Goal: Information Seeking & Learning: Check status

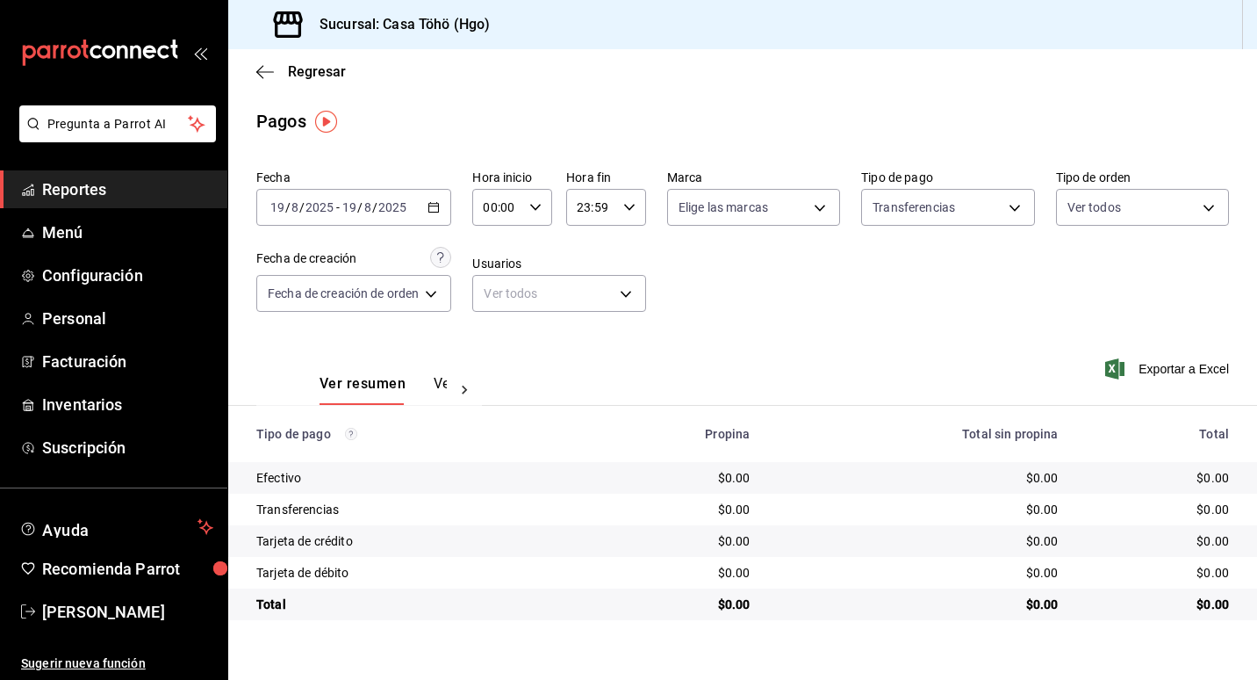
click at [81, 189] on span "Reportes" at bounding box center [127, 189] width 171 height 24
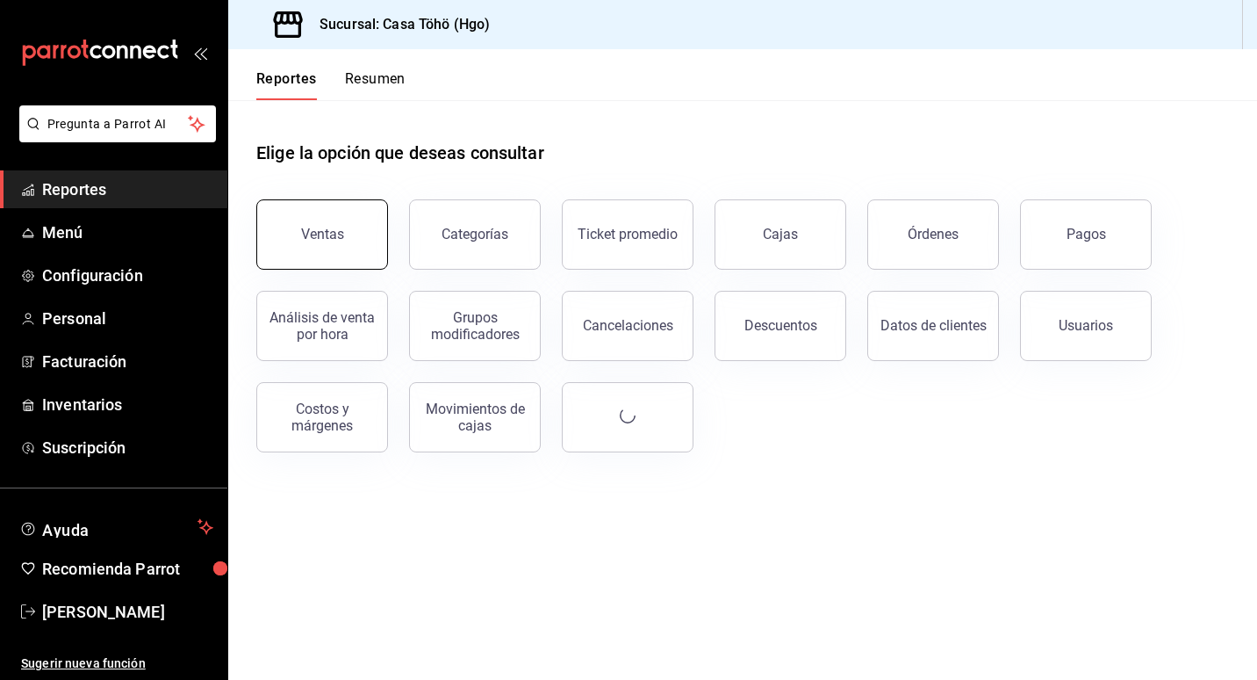
click at [342, 232] on button "Ventas" at bounding box center [322, 234] width 132 height 70
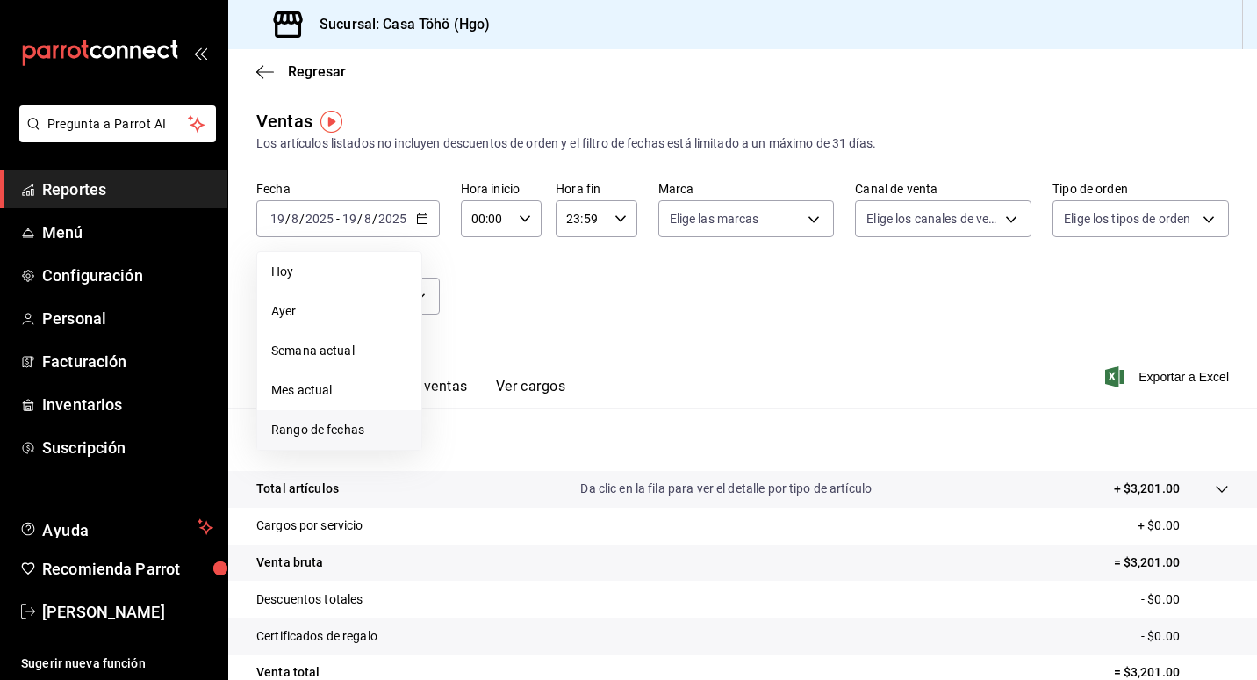
click at [336, 433] on span "Rango de fechas" at bounding box center [339, 430] width 136 height 18
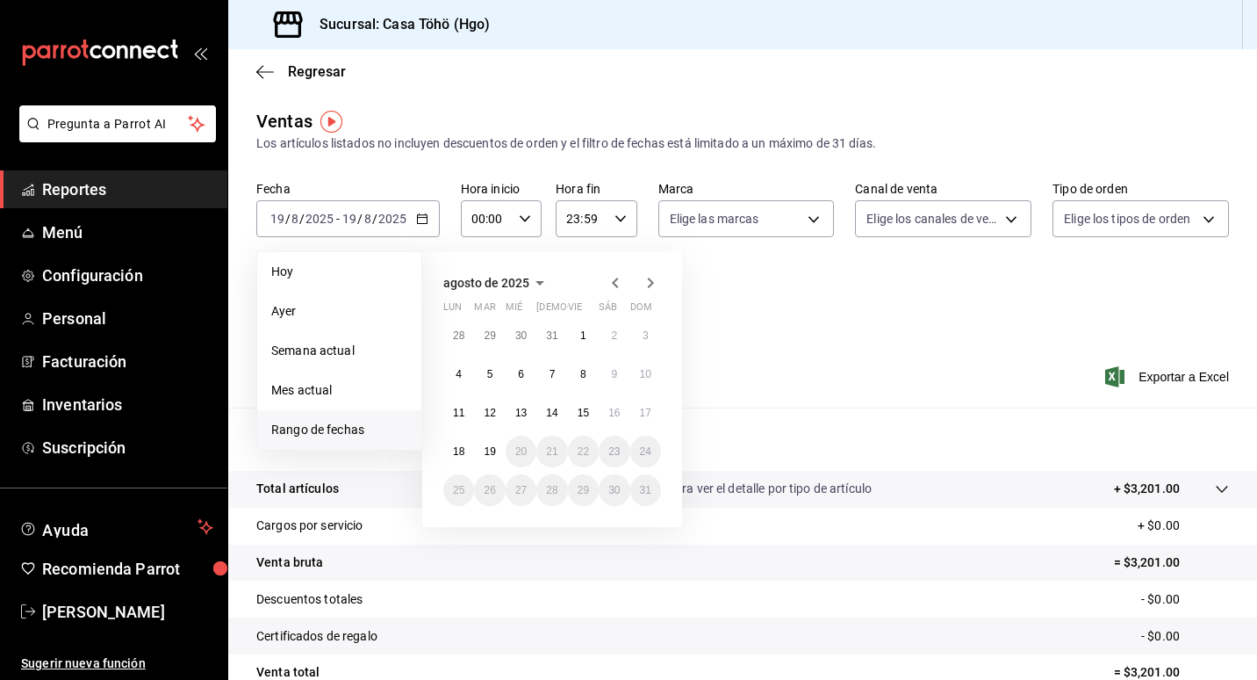
click at [607, 281] on icon "button" at bounding box center [615, 282] width 21 height 21
click at [485, 418] on abbr "15" at bounding box center [489, 413] width 11 height 12
click at [654, 285] on icon "button" at bounding box center [650, 282] width 21 height 21
click at [561, 412] on button "14" at bounding box center [552, 413] width 31 height 32
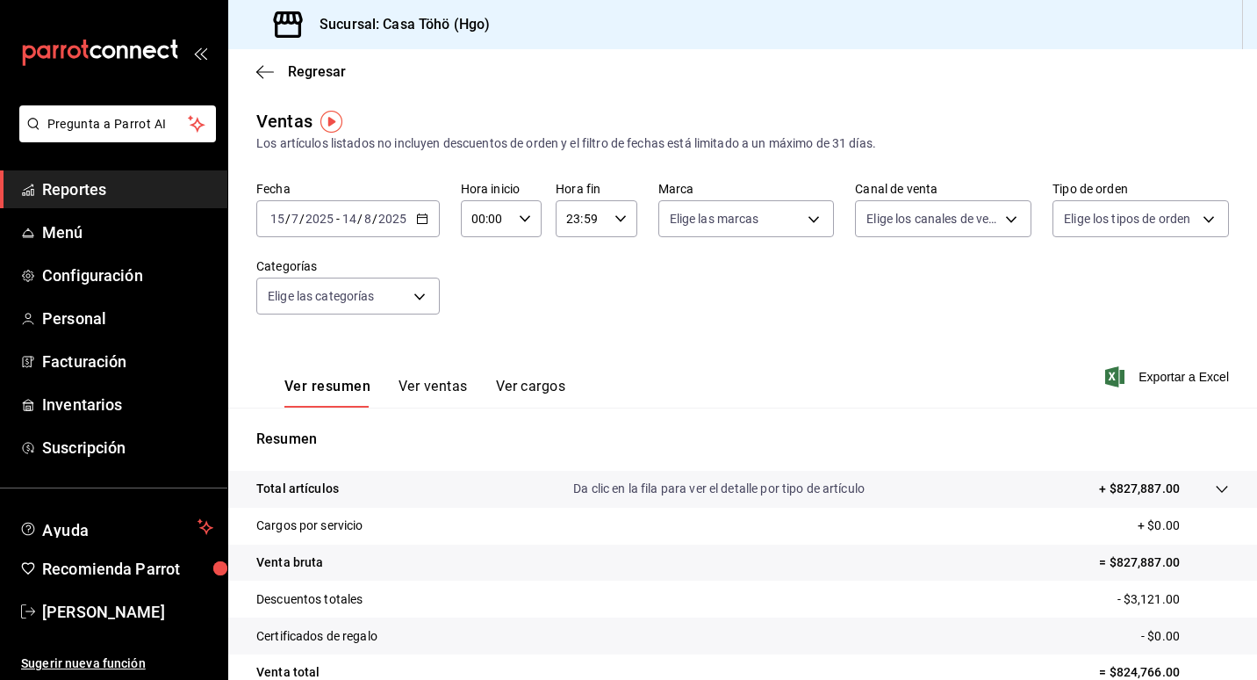
click at [443, 267] on div "Fecha [DATE] [DATE] - [DATE] [DATE] Hora inicio 00:00 Hora inicio Hora fin 23:5…" at bounding box center [742, 258] width 973 height 155
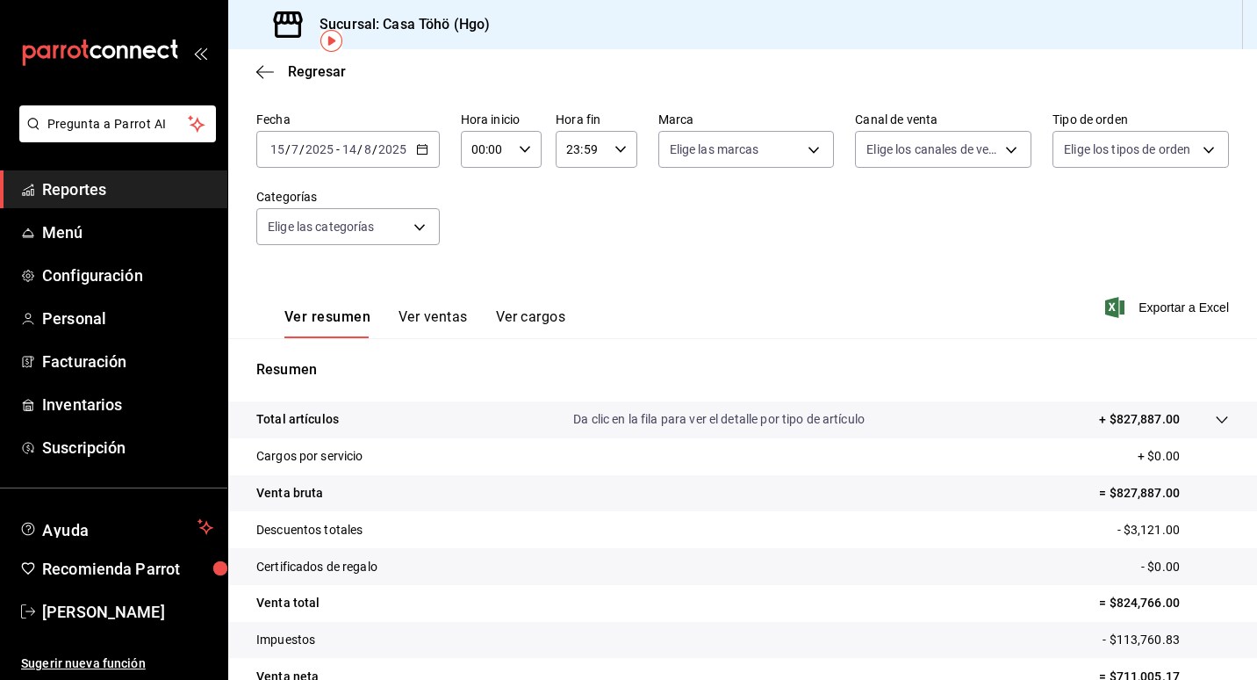
scroll to position [162, 0]
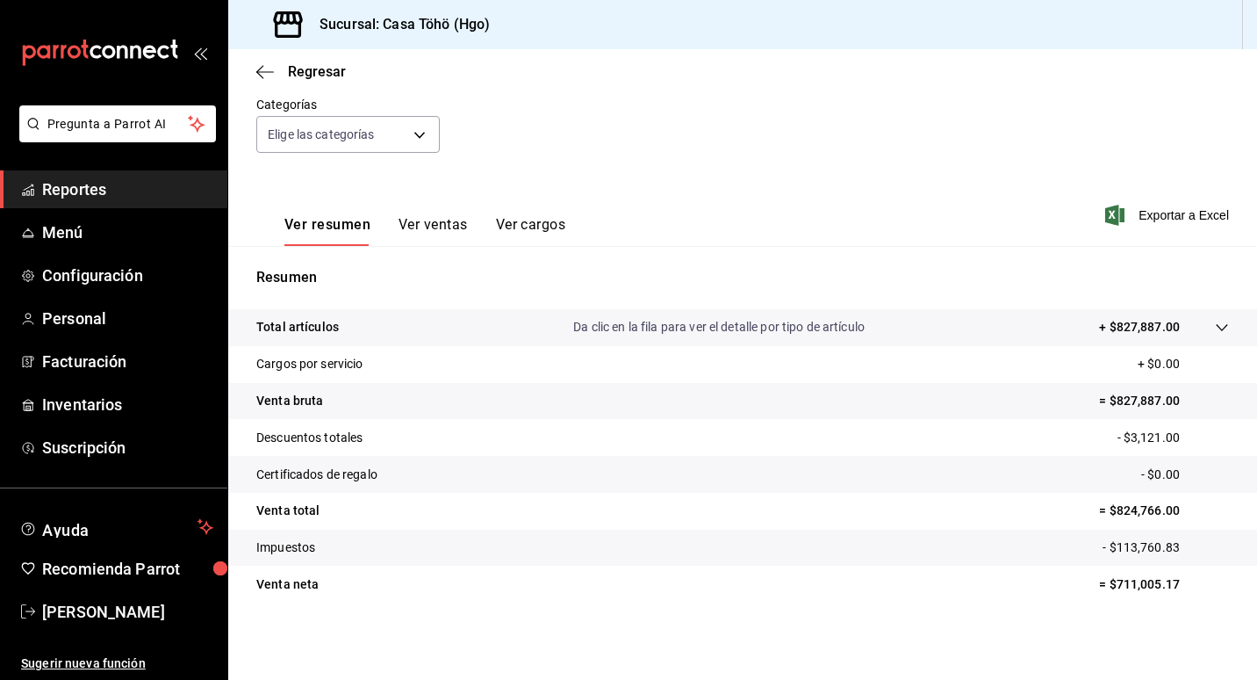
click at [94, 185] on span "Reportes" at bounding box center [127, 189] width 171 height 24
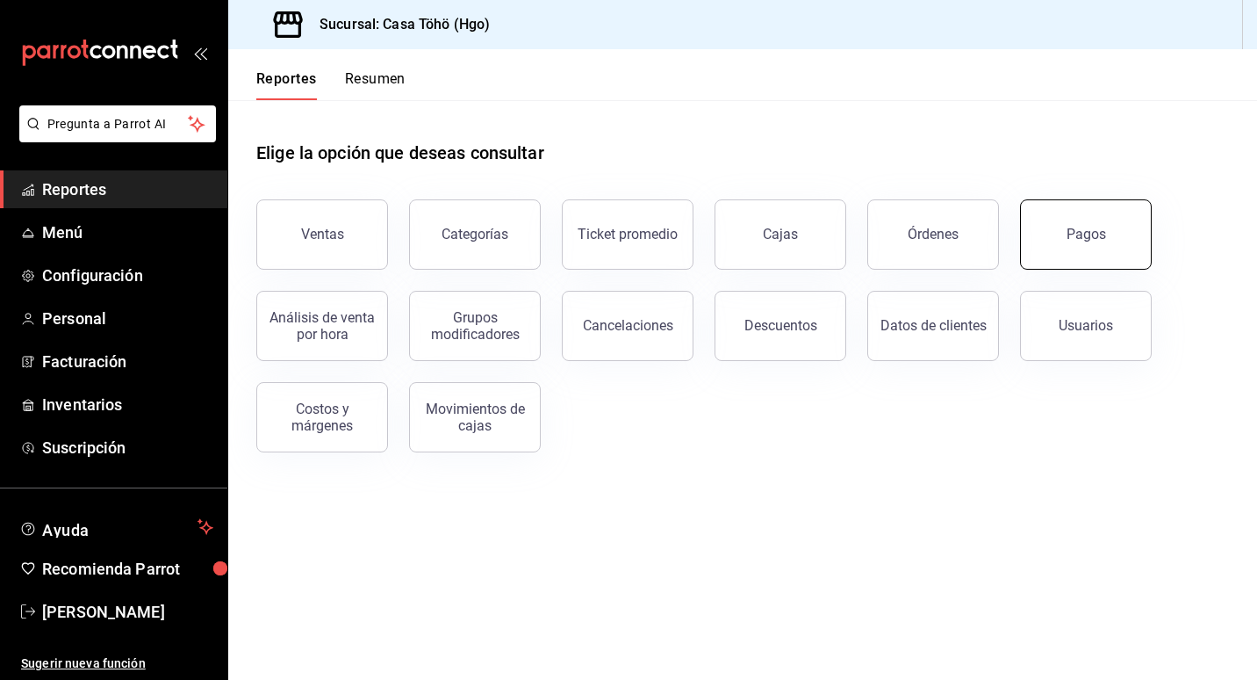
click at [1062, 236] on button "Pagos" at bounding box center [1086, 234] width 132 height 70
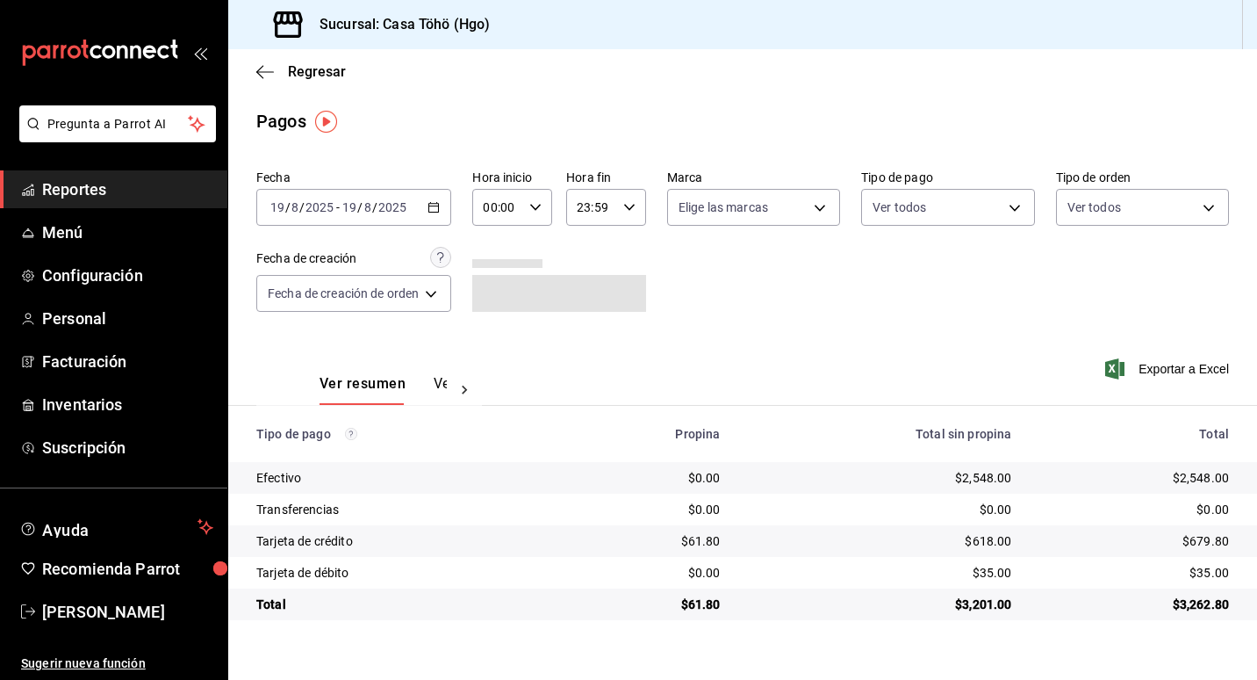
click at [436, 199] on div "[DATE] [DATE] - [DATE] [DATE]" at bounding box center [353, 207] width 195 height 37
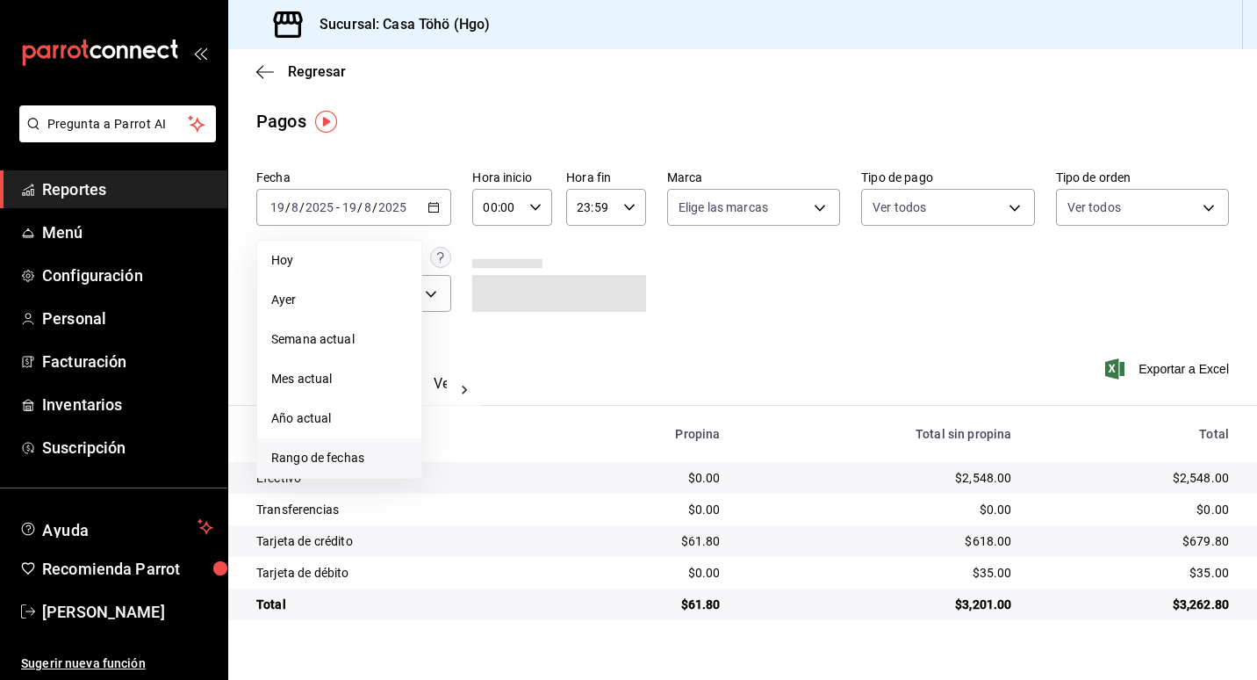
click at [321, 462] on span "Rango de fechas" at bounding box center [339, 458] width 136 height 18
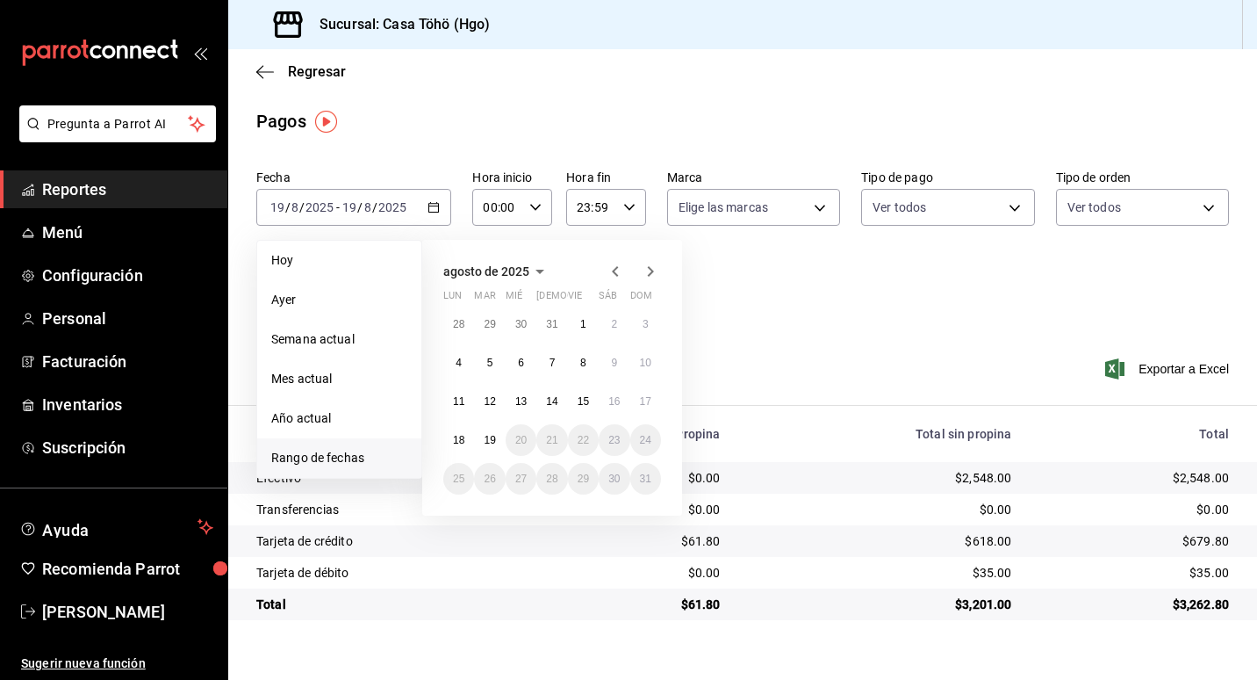
click at [615, 272] on icon "button" at bounding box center [615, 271] width 6 height 11
click at [489, 400] on abbr "15" at bounding box center [489, 401] width 11 height 12
click at [655, 270] on icon "button" at bounding box center [650, 271] width 21 height 21
click at [581, 400] on abbr "15" at bounding box center [583, 401] width 11 height 12
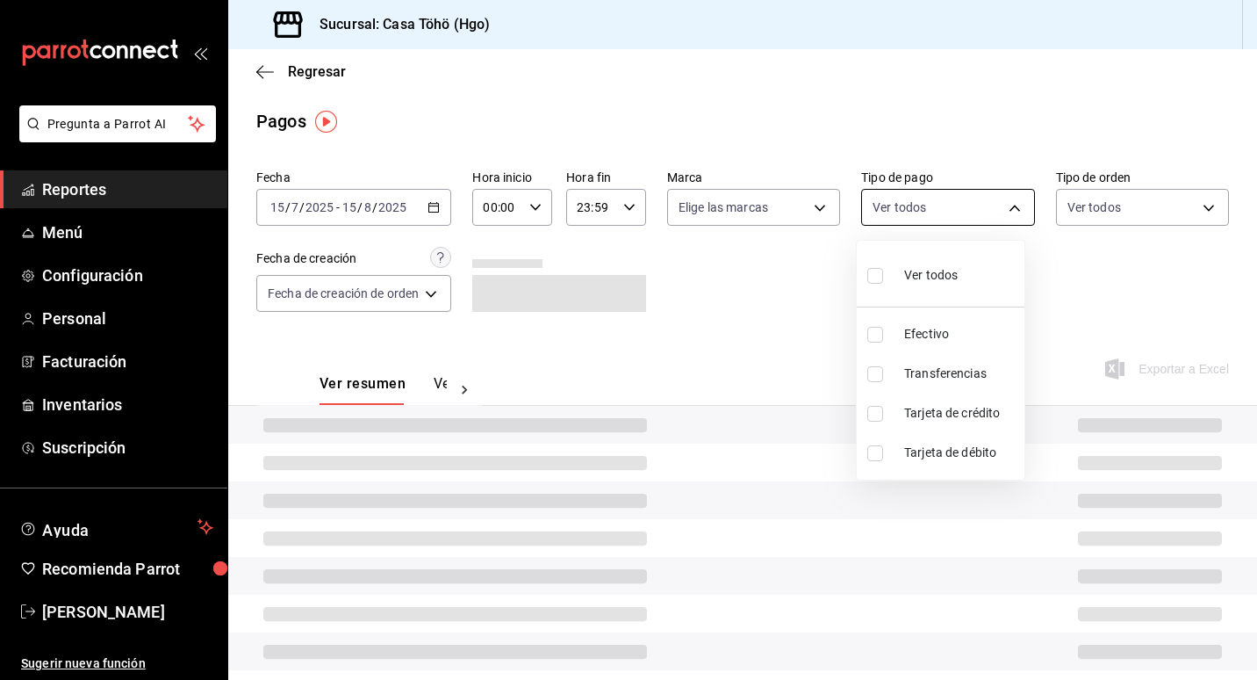
click at [961, 214] on body "Pregunta a Parrot AI Reportes Menú Configuración Personal Facturación Inventari…" at bounding box center [628, 340] width 1257 height 680
click at [939, 367] on span "Transferencias" at bounding box center [960, 373] width 113 height 18
type input "0858c19a-87f8-45f5-b5e1-ffbb2cd5488a"
checkbox input "true"
click at [939, 404] on span "Tarjeta de crédito" at bounding box center [960, 413] width 113 height 18
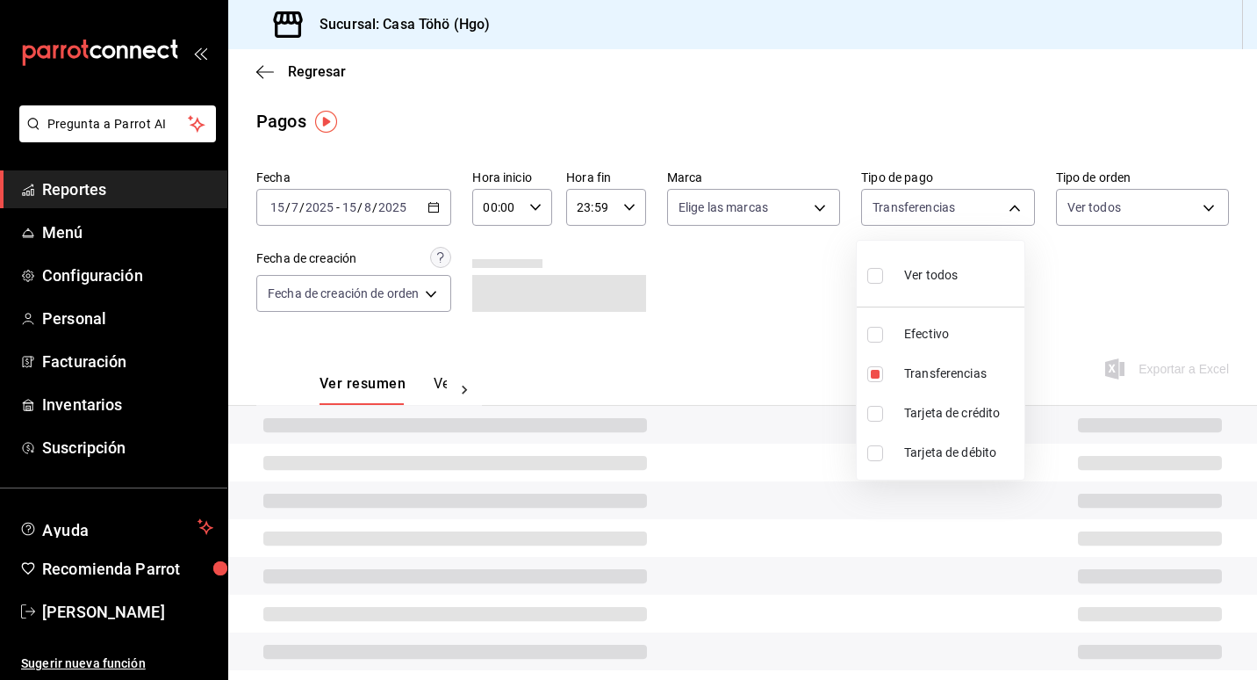
type input "0858c19a-87f8-45f5-b5e1-ffbb2cd5488a,992af095-5d3f-4100-8070-652a234c504f"
checkbox input "true"
click at [939, 439] on li "Tarjeta de débito" at bounding box center [941, 453] width 168 height 40
type input "0858c19a-87f8-45f5-b5e1-ffbb2cd5488a,992af095-5d3f-4100-8070-652a234c504f,bdf4b…"
checkbox input "true"
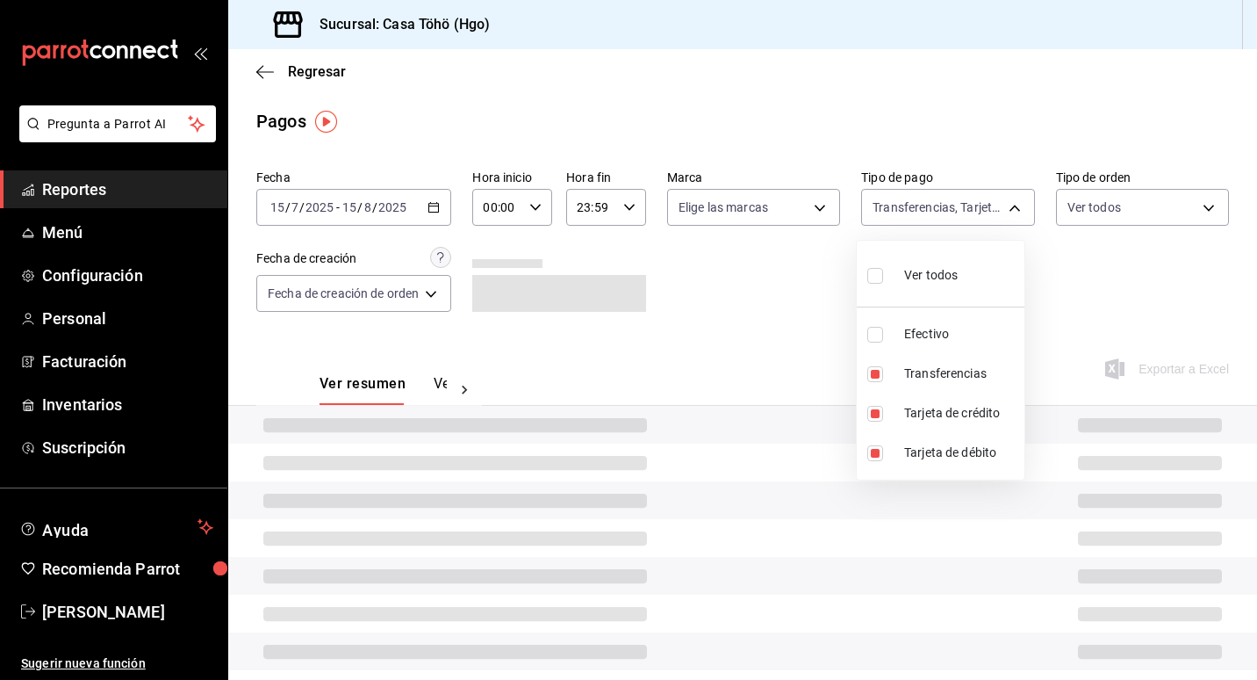
click at [814, 277] on div at bounding box center [628, 340] width 1257 height 680
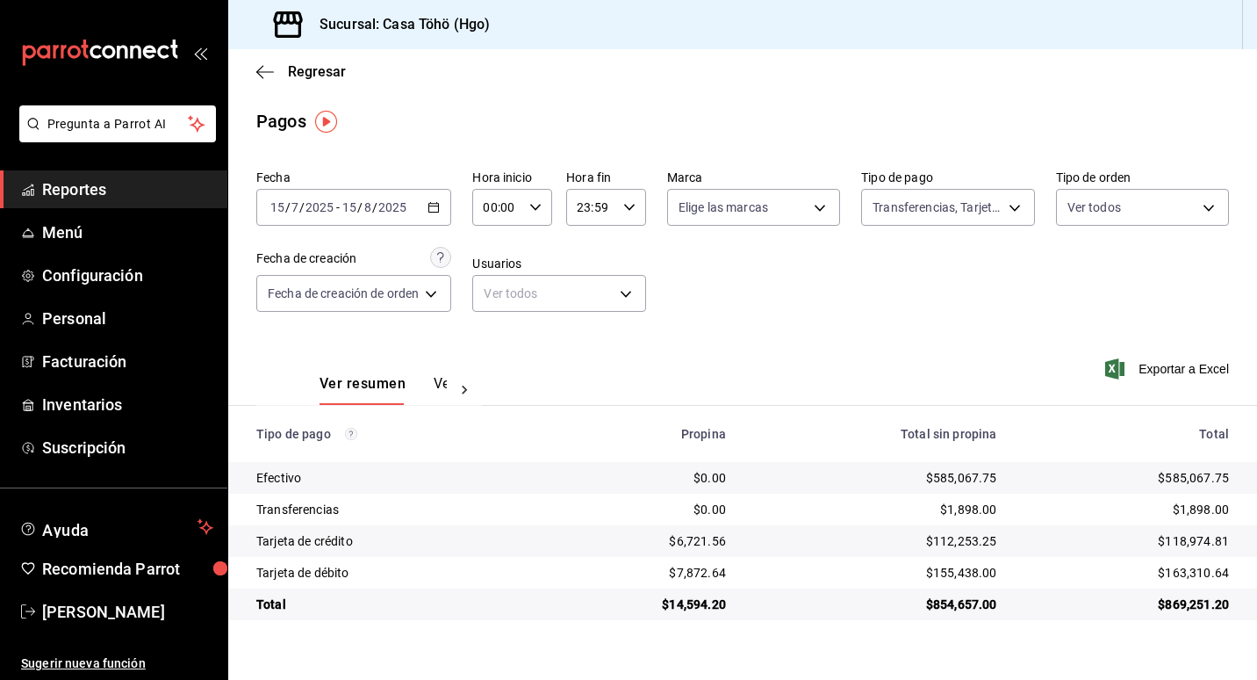
click at [420, 89] on div "Regresar" at bounding box center [742, 71] width 1029 height 45
click at [622, 25] on div "Sucursal: Casa Töhö (Hgo)" at bounding box center [742, 24] width 1029 height 49
click at [752, 16] on div "Sucursal: Casa Töhö (Hgo)" at bounding box center [742, 24] width 1029 height 49
click at [741, 247] on div "Fecha [DATE] [DATE] - [DATE] [DATE] Hora inicio 00:00 Hora inicio Hora fin 23:5…" at bounding box center [742, 247] width 973 height 170
click at [756, 269] on div "Fecha [DATE] [DATE] - [DATE] [DATE] Hora inicio 00:00 Hora inicio Hora fin 23:5…" at bounding box center [742, 247] width 973 height 170
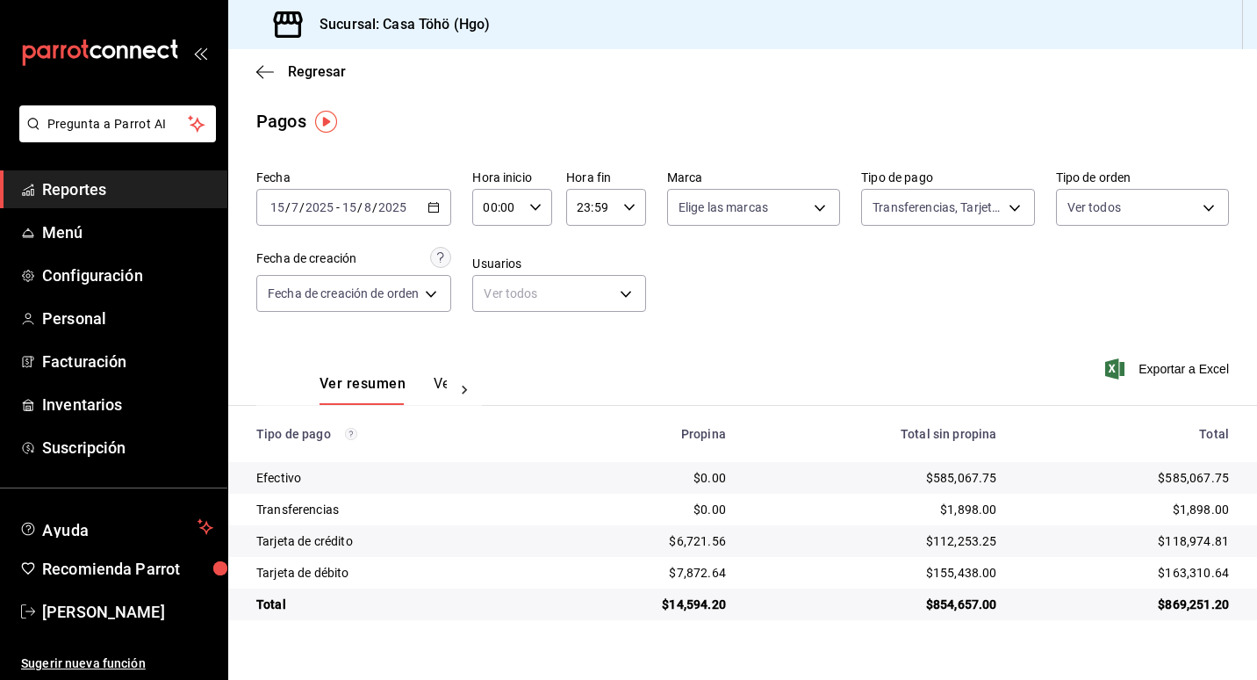
click at [753, 293] on div "Fecha [DATE] [DATE] - [DATE] [DATE] Hora inicio 00:00 Hora inicio Hora fin 23:5…" at bounding box center [742, 247] width 973 height 170
click at [747, 119] on div "Pagos" at bounding box center [742, 121] width 1029 height 26
click at [753, 324] on div "Fecha [DATE] [DATE] - [DATE] [DATE] Hora inicio 00:00 Hora inicio Hora fin 23:5…" at bounding box center [742, 247] width 973 height 170
click at [768, 292] on div "Fecha [DATE] [DATE] - [DATE] [DATE] Hora inicio 00:00 Hora inicio Hora fin 23:5…" at bounding box center [742, 247] width 973 height 170
